Goal: Information Seeking & Learning: Learn about a topic

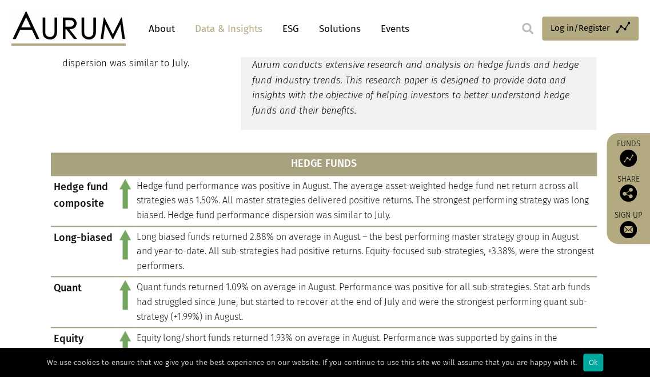
scroll to position [432, 0]
click at [215, 102] on div "In summary Hedge fund performance was positive in August. The average asset-wei…" at bounding box center [324, 6] width 571 height 245
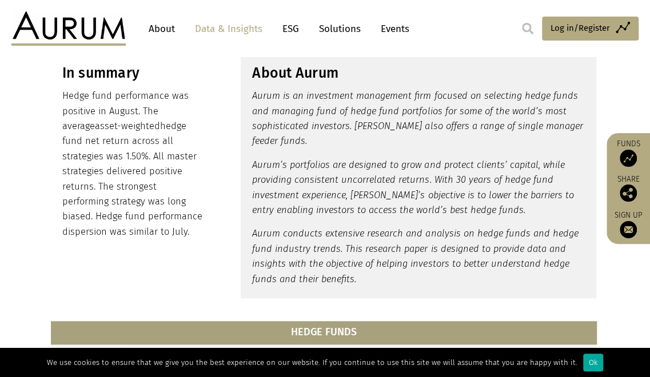
scroll to position [262, 0]
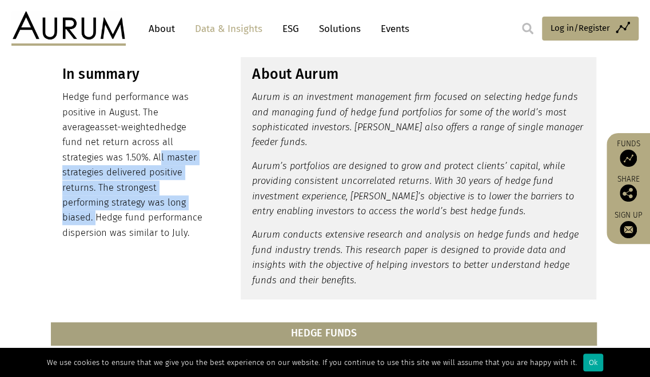
drag, startPoint x: 131, startPoint y: 202, endPoint x: 79, endPoint y: 141, distance: 80.2
click at [79, 141] on p "Hedge fund performance was positive in August. The average asset-weighted hedge…" at bounding box center [133, 165] width 142 height 151
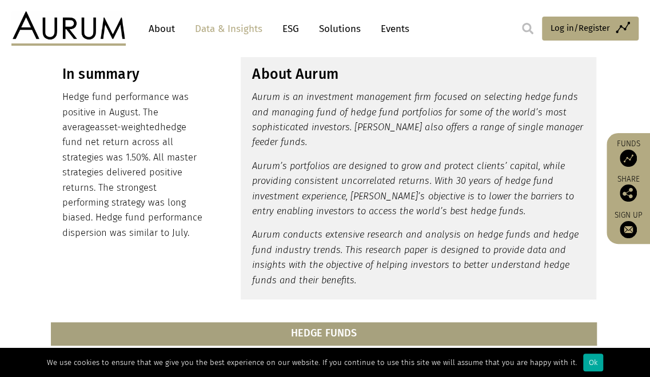
drag, startPoint x: 79, startPoint y: 141, endPoint x: 51, endPoint y: 101, distance: 48.5
click at [51, 101] on div "In summary Hedge fund performance was positive in August. The average asset-wei…" at bounding box center [133, 153] width 165 height 198
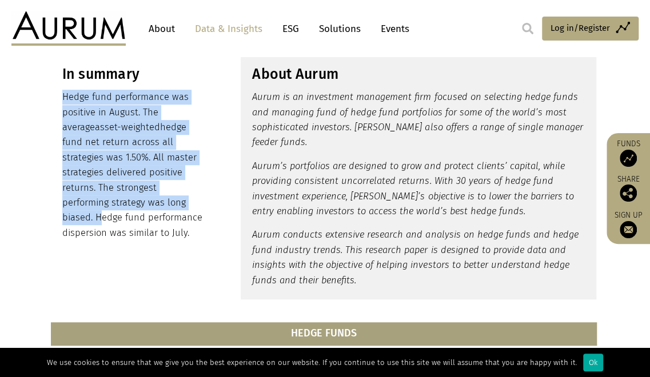
drag, startPoint x: 63, startPoint y: 92, endPoint x: 135, endPoint y: 201, distance: 130.6
click at [135, 201] on p "Hedge fund performance was positive in August. The average asset-weighted hedge…" at bounding box center [133, 165] width 142 height 151
copy p "Hedge fund performance was positive in August. The average asset-weighted hedge…"
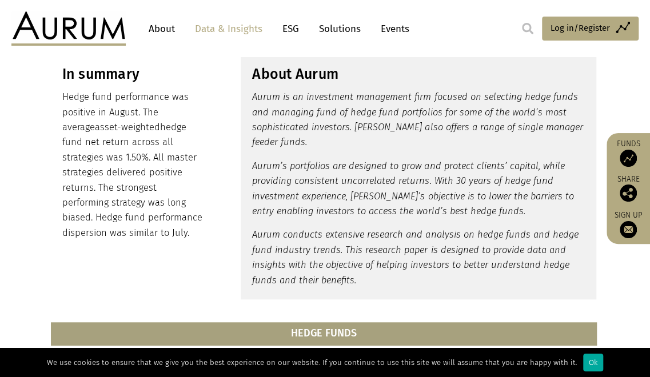
click at [56, 258] on div "In summary Hedge fund performance was positive in August. The average asset-wei…" at bounding box center [324, 176] width 571 height 245
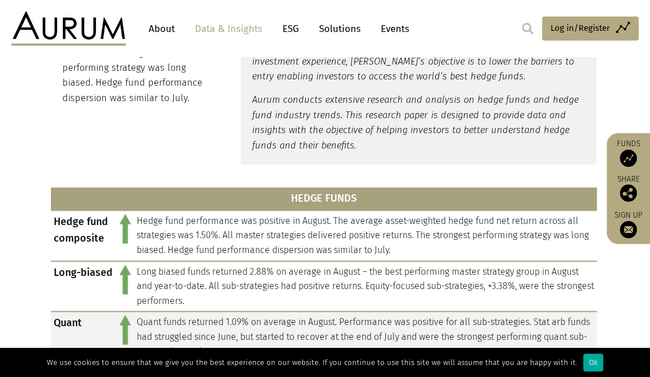
scroll to position [438, 0]
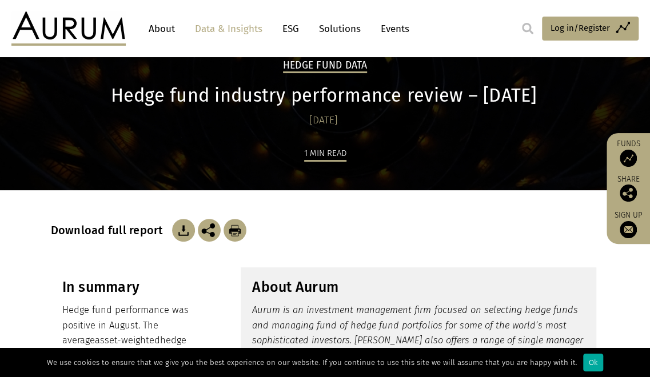
scroll to position [0, 0]
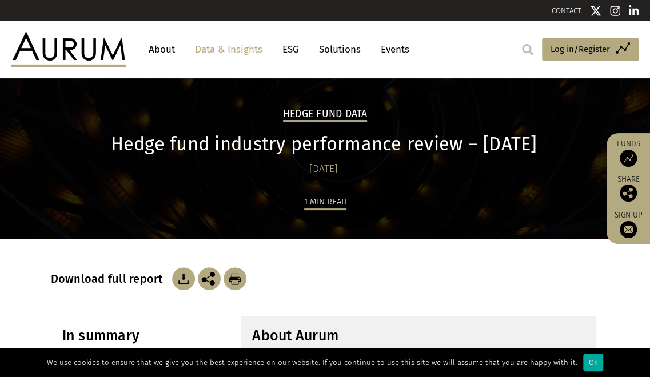
click at [210, 47] on link "Data & Insights" at bounding box center [228, 49] width 79 height 21
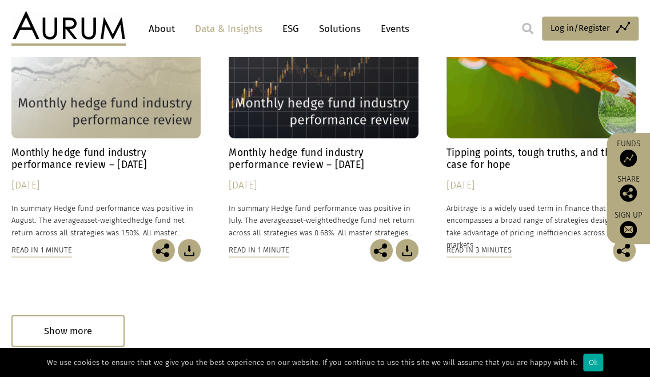
scroll to position [723, 0]
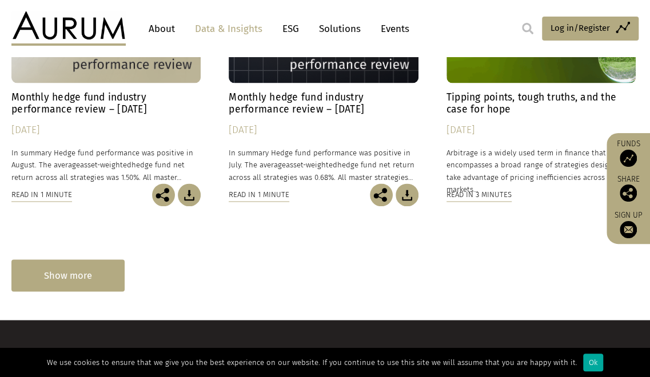
click at [55, 275] on div "Show more" at bounding box center [67, 274] width 113 height 31
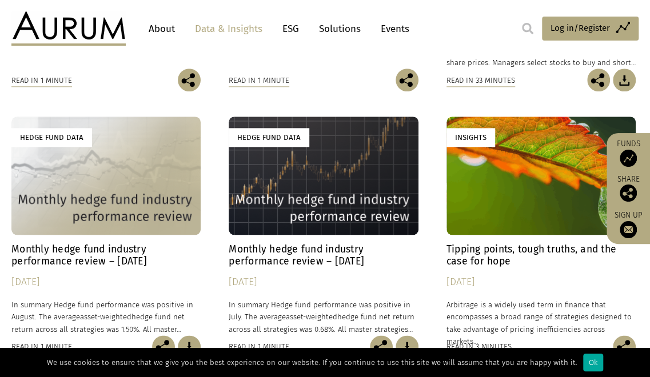
scroll to position [572, 0]
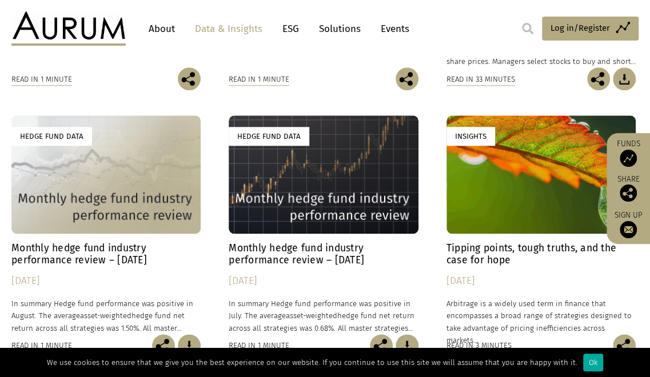
click at [86, 63] on div "Hedge fund strategy primer series In this educational series of hedge fund prim…" at bounding box center [105, 21] width 189 height 92
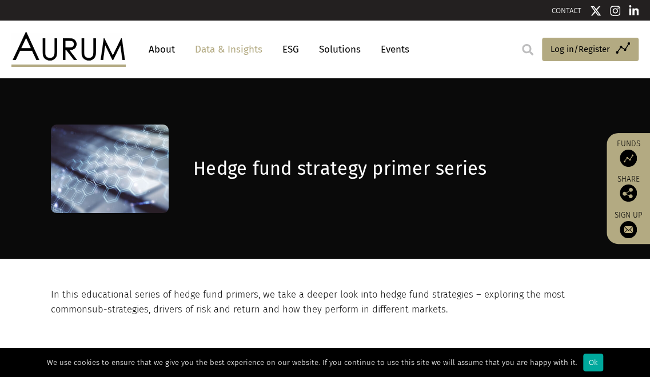
click at [216, 42] on link "Data & Insights" at bounding box center [228, 49] width 79 height 21
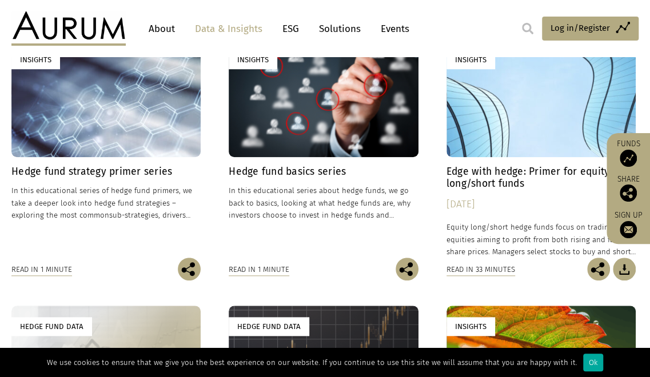
scroll to position [385, 0]
